Goal: Find specific page/section: Find specific page/section

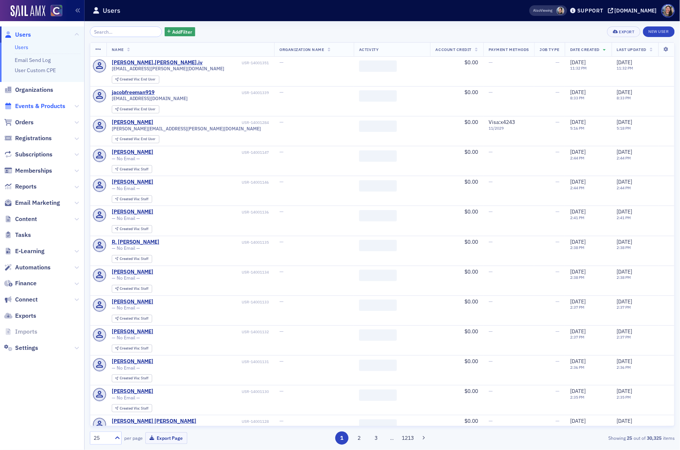
click at [44, 106] on span "Events & Products" at bounding box center [40, 106] width 50 height 8
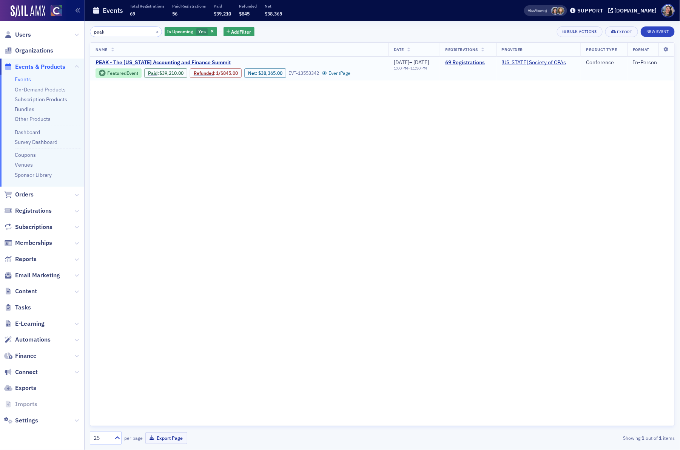
type input "peak"
click at [145, 61] on span "PEAK - The [US_STATE] Accounting and Finance Summit" at bounding box center [163, 62] width 135 height 7
